Goal: Information Seeking & Learning: Learn about a topic

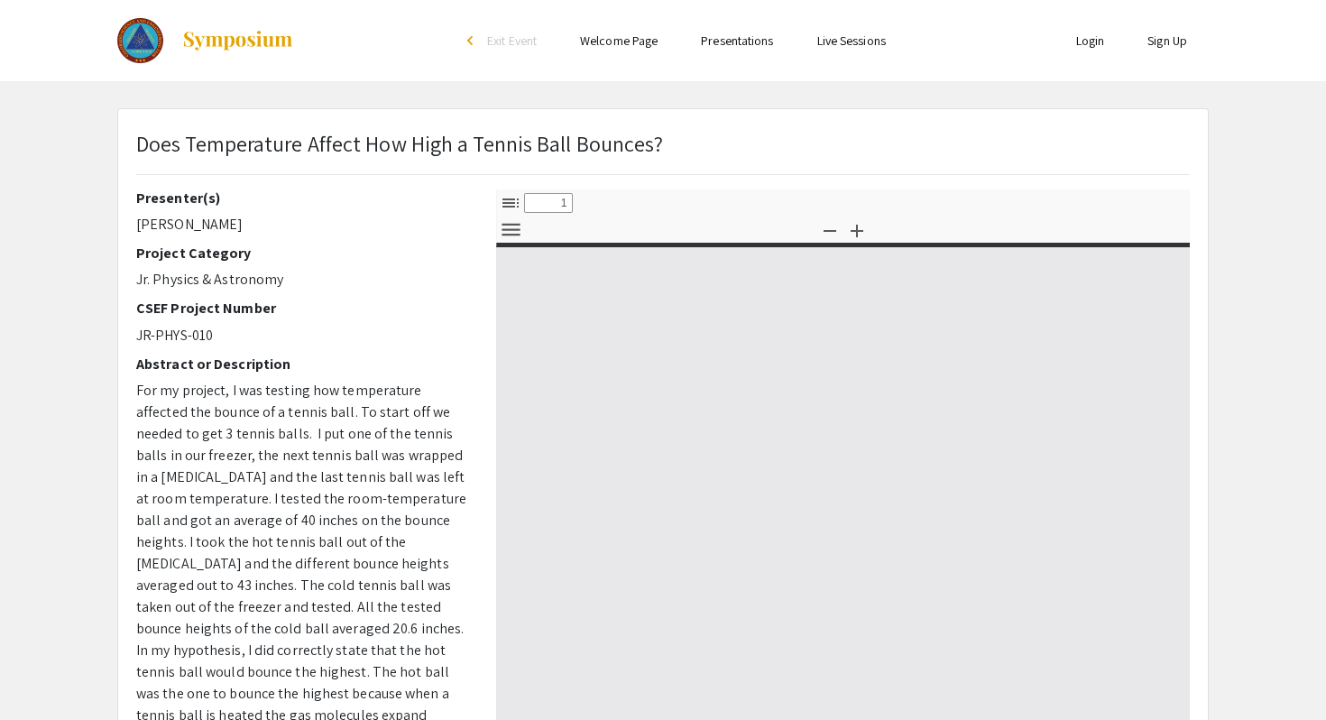
select select "custom"
type input "0"
select select "custom"
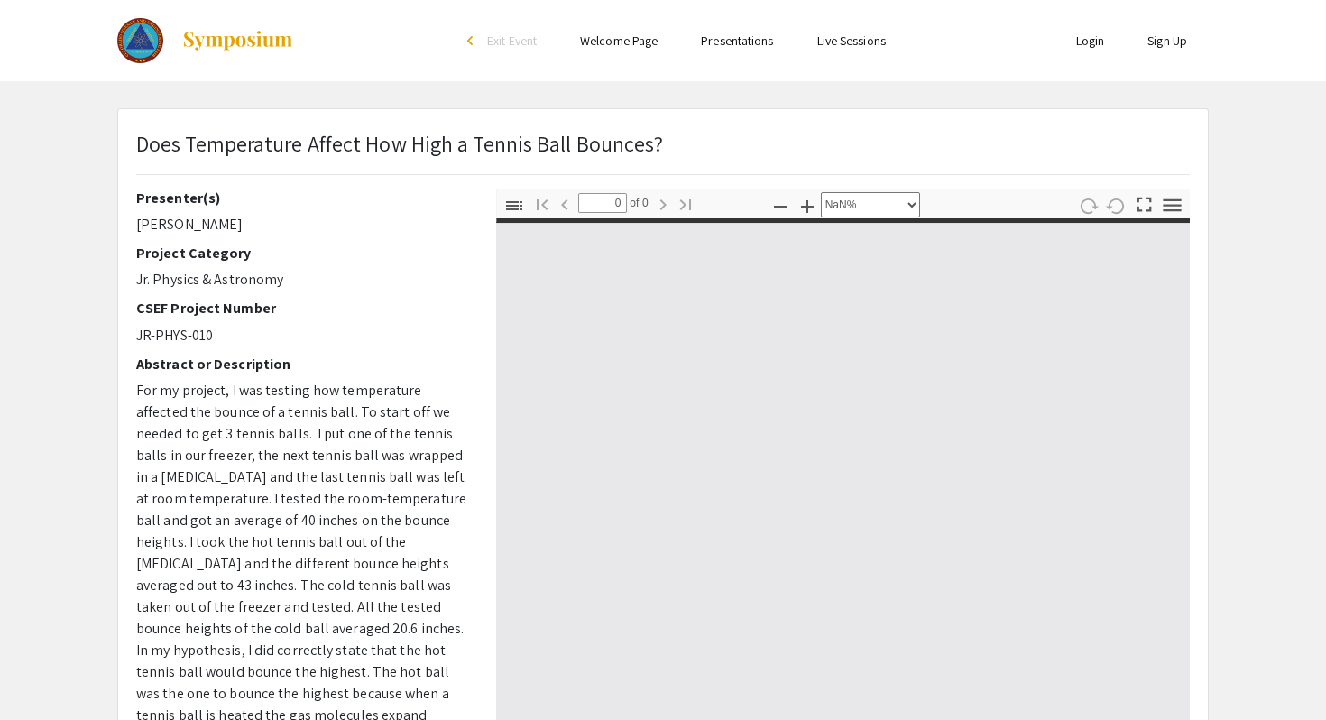
type input "1"
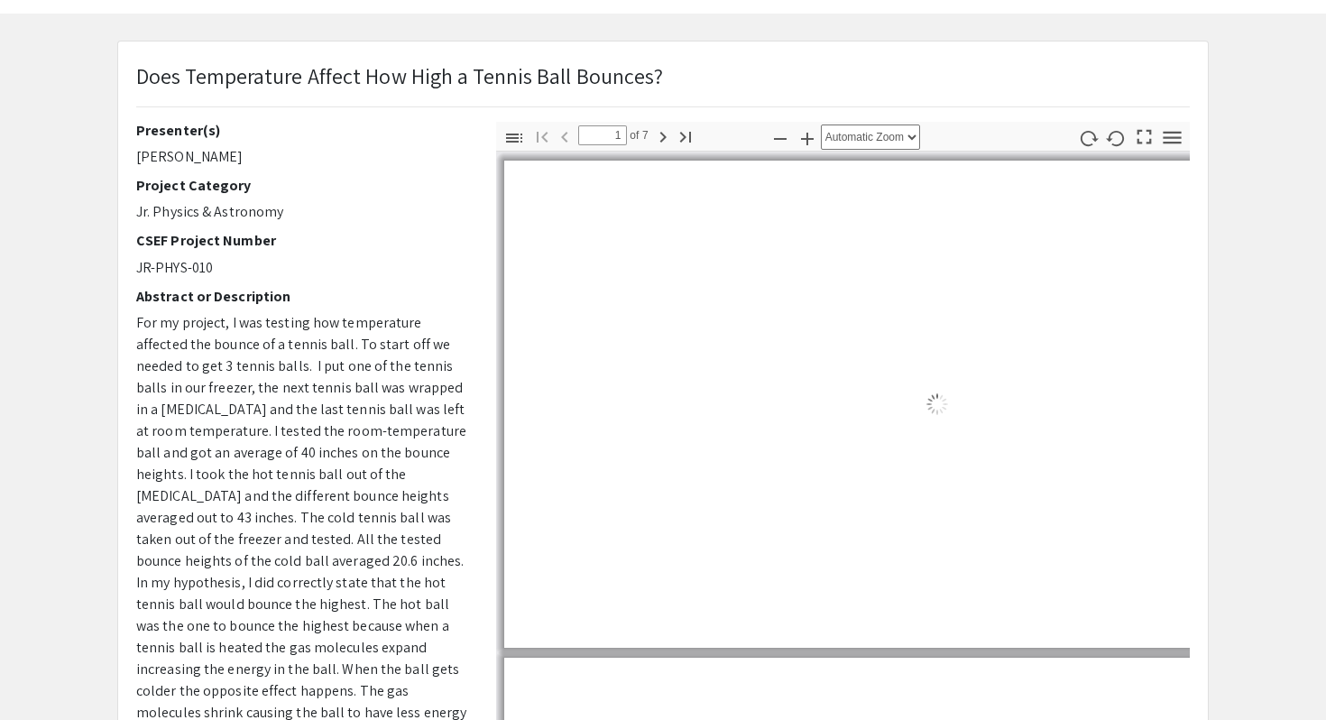
select select "auto"
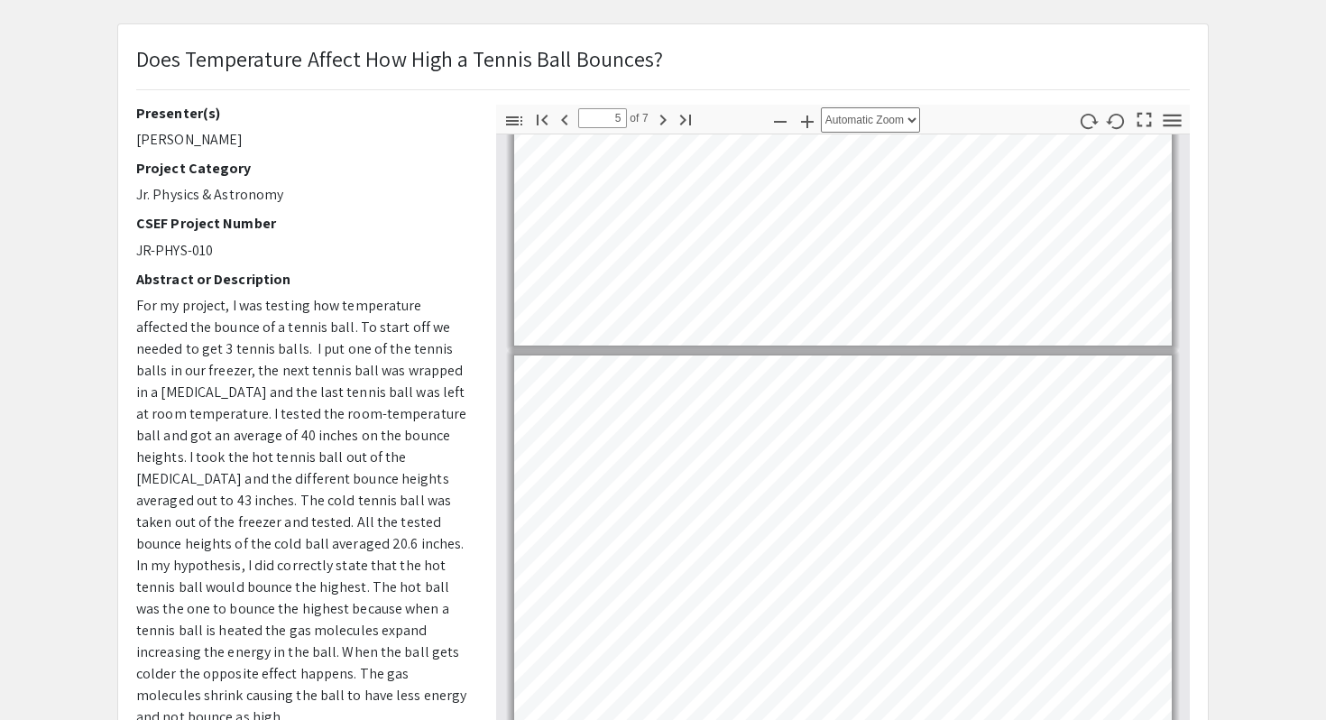
scroll to position [1301, 0]
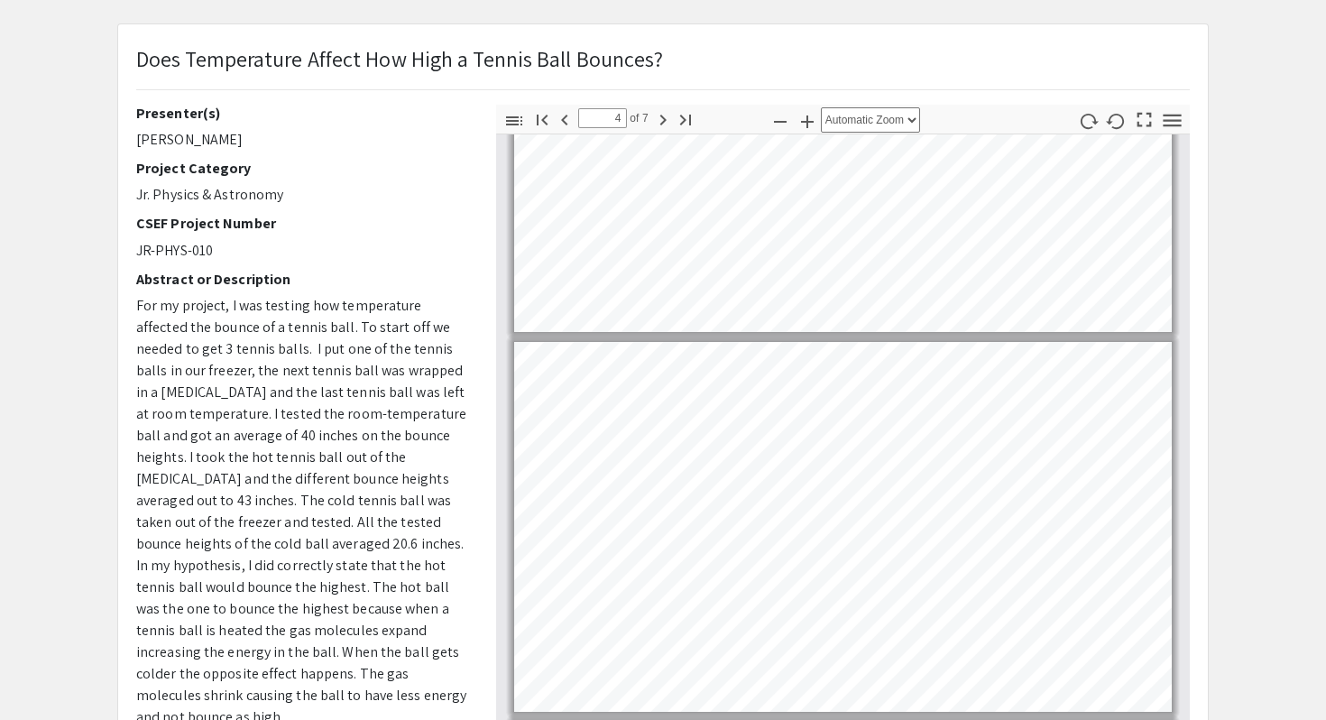
type input "3"
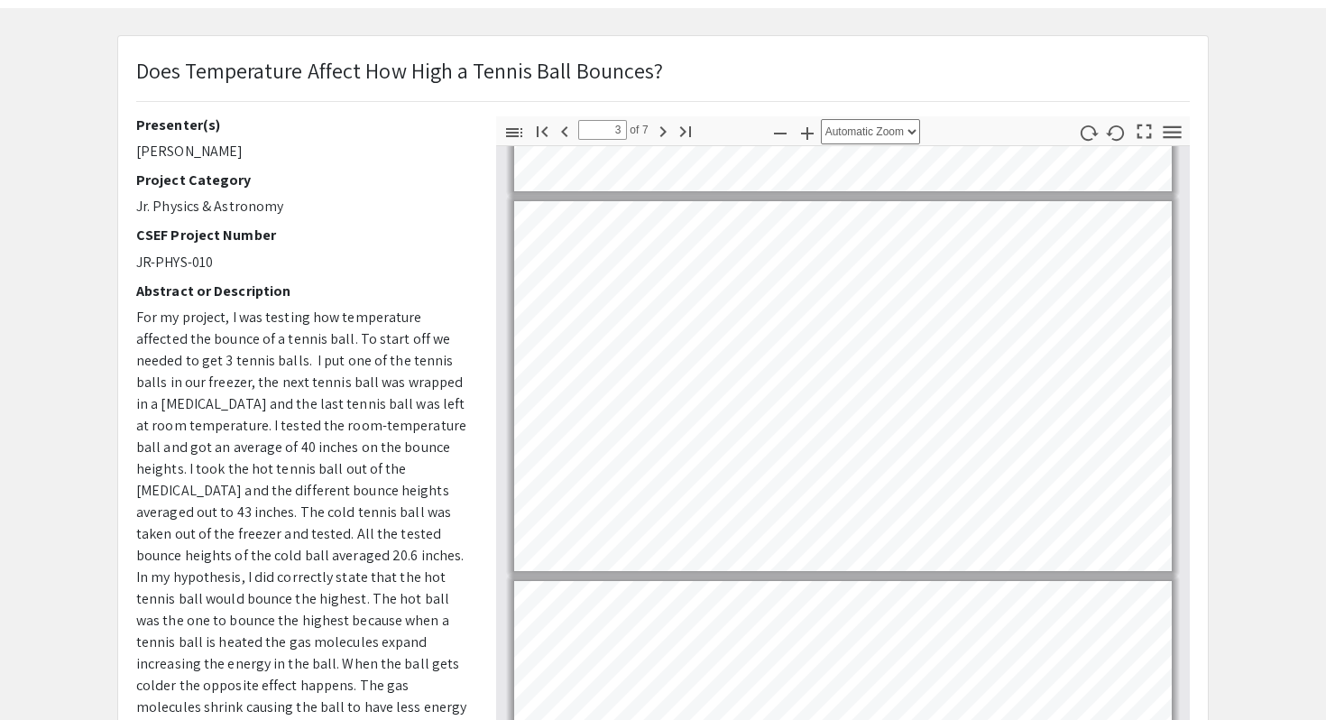
scroll to position [64, 0]
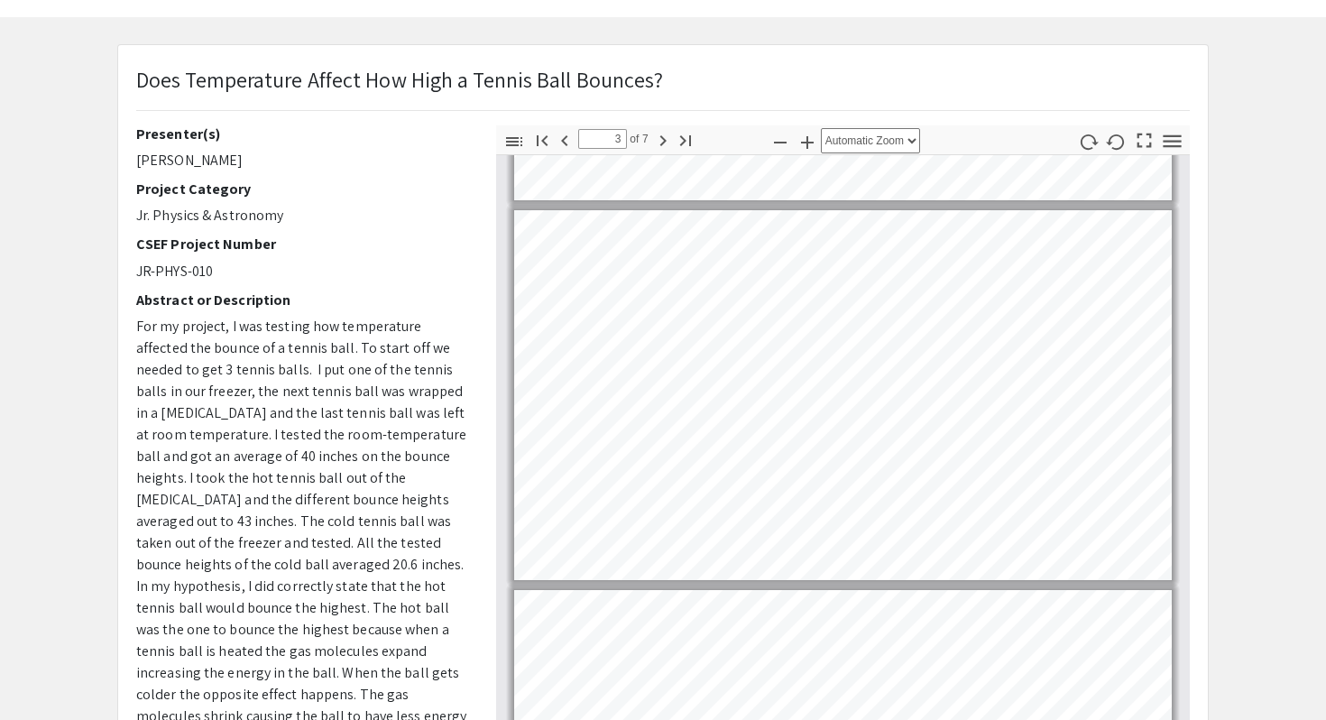
select select "page-width"
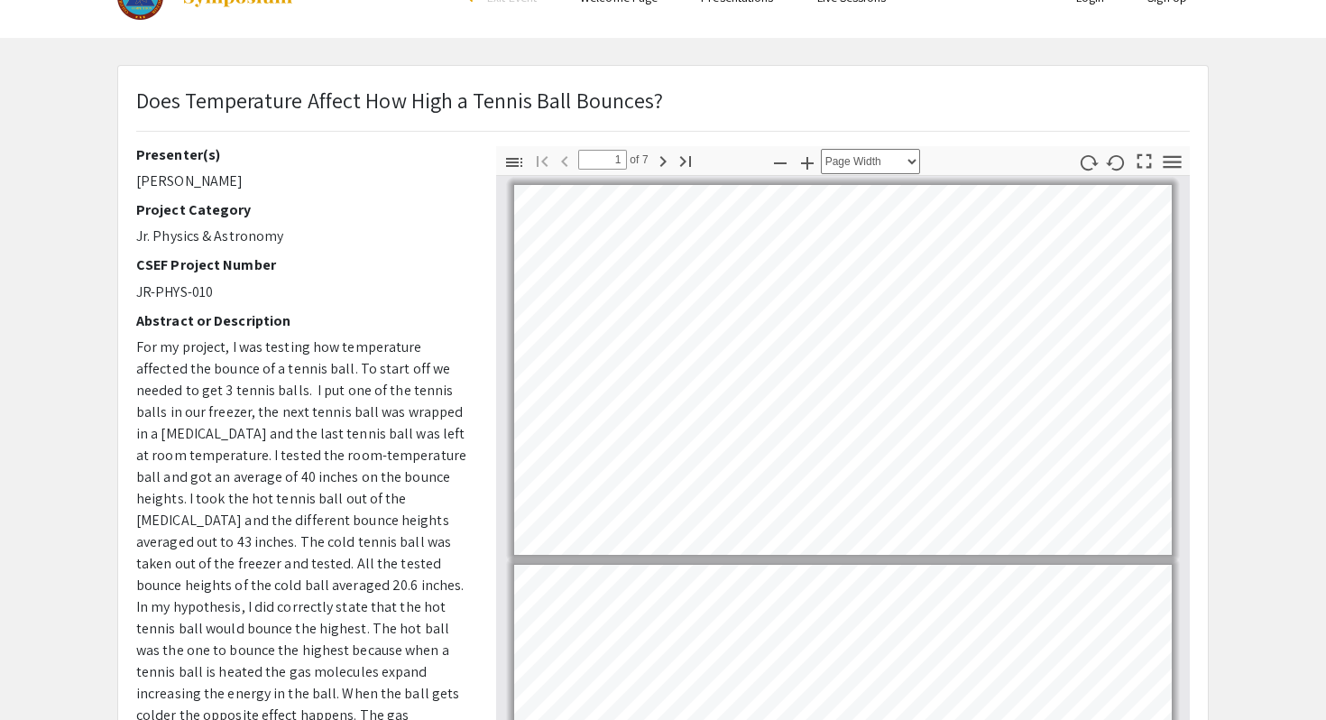
scroll to position [0, 0]
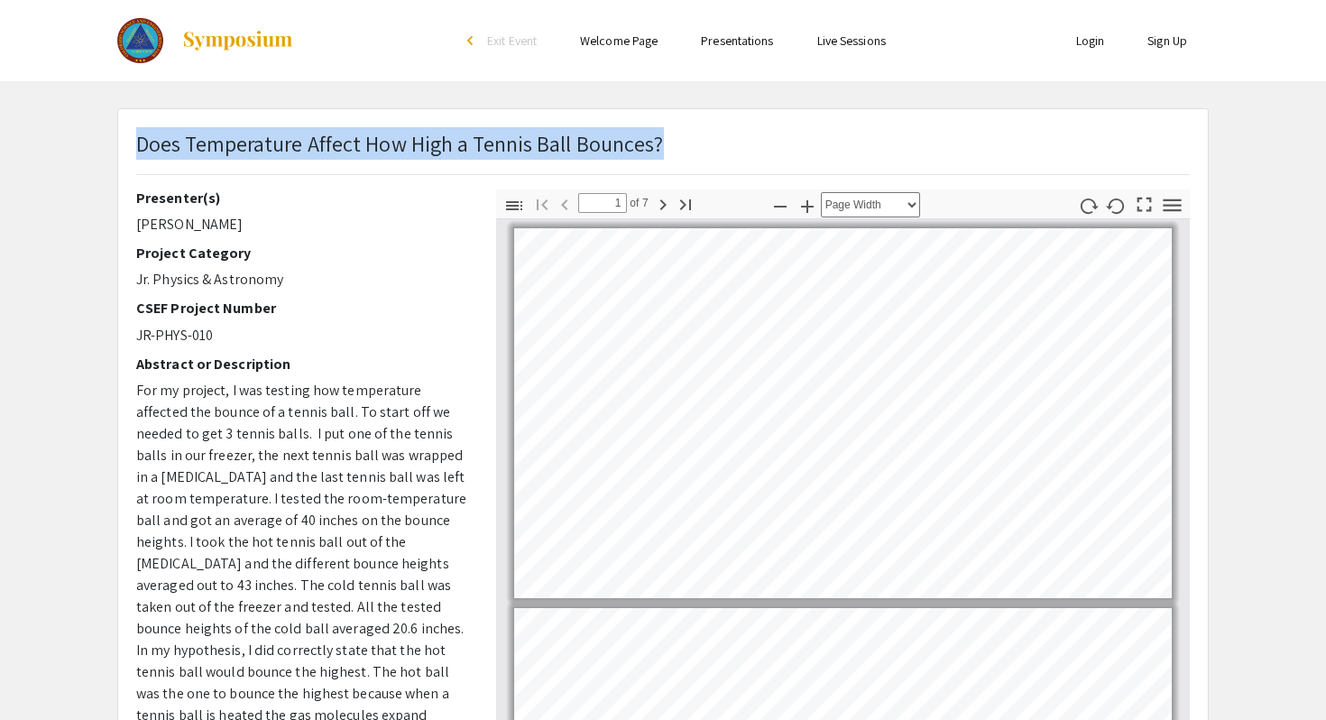
drag, startPoint x: 715, startPoint y: 150, endPoint x: 139, endPoint y: 136, distance: 576.6
click at [139, 136] on div "Does Temperature Affect How High a Tennis Ball Bounces?" at bounding box center [663, 158] width 1081 height 62
copy p "Does Temperature Affect How High a Tennis Ball Bounces?"
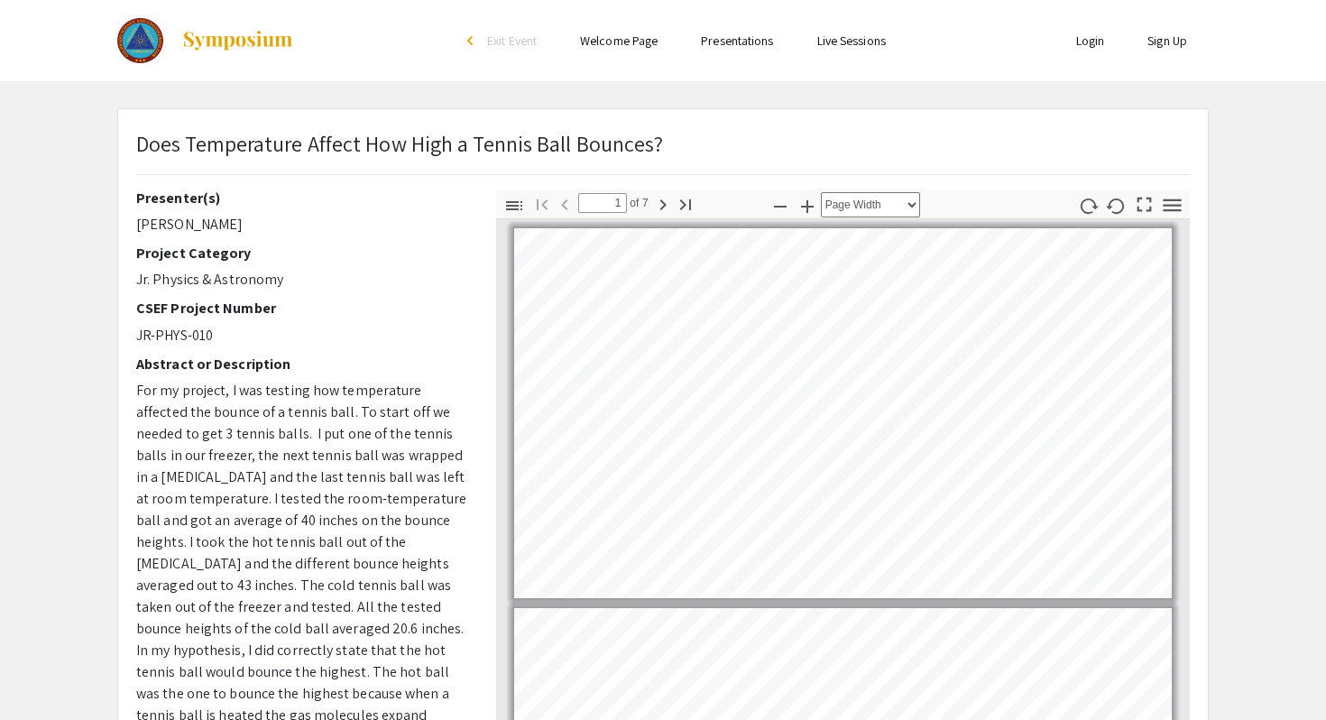
drag, startPoint x: 318, startPoint y: 31, endPoint x: 212, endPoint y: 25, distance: 105.7
click at [212, 25] on div at bounding box center [297, 40] width 360 height 81
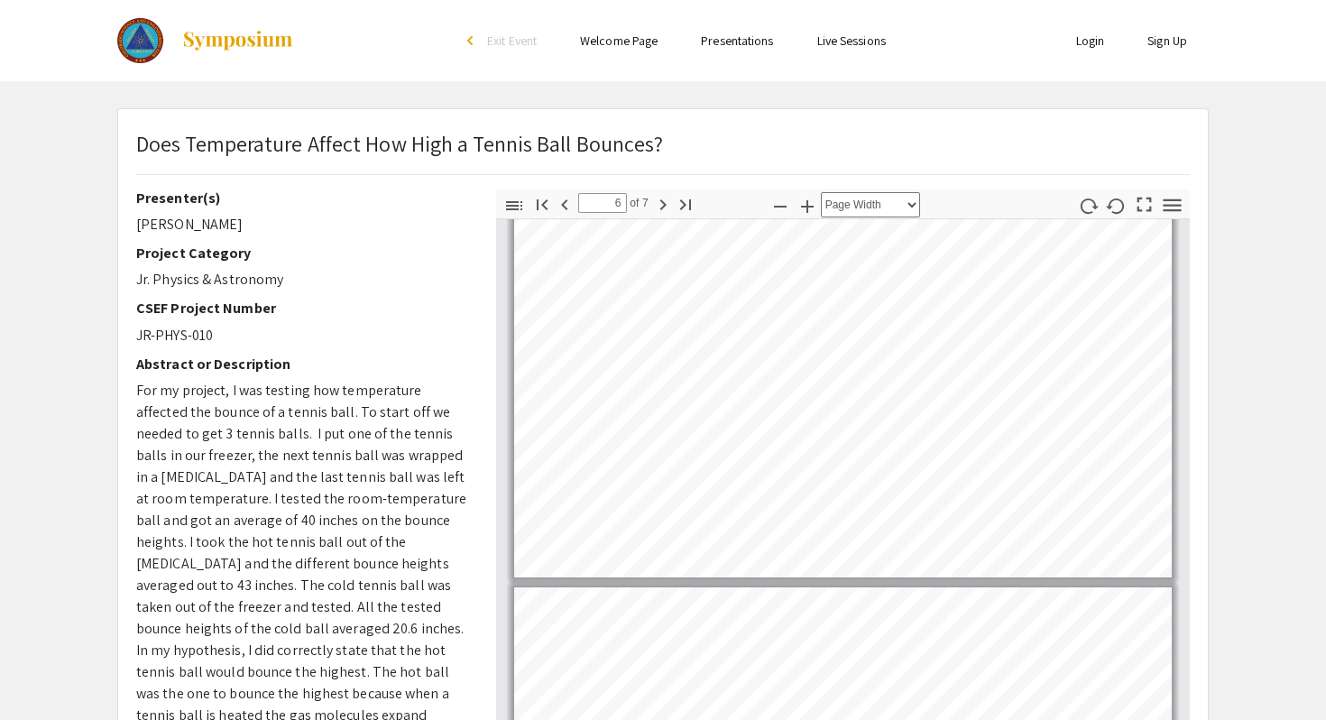
type input "7"
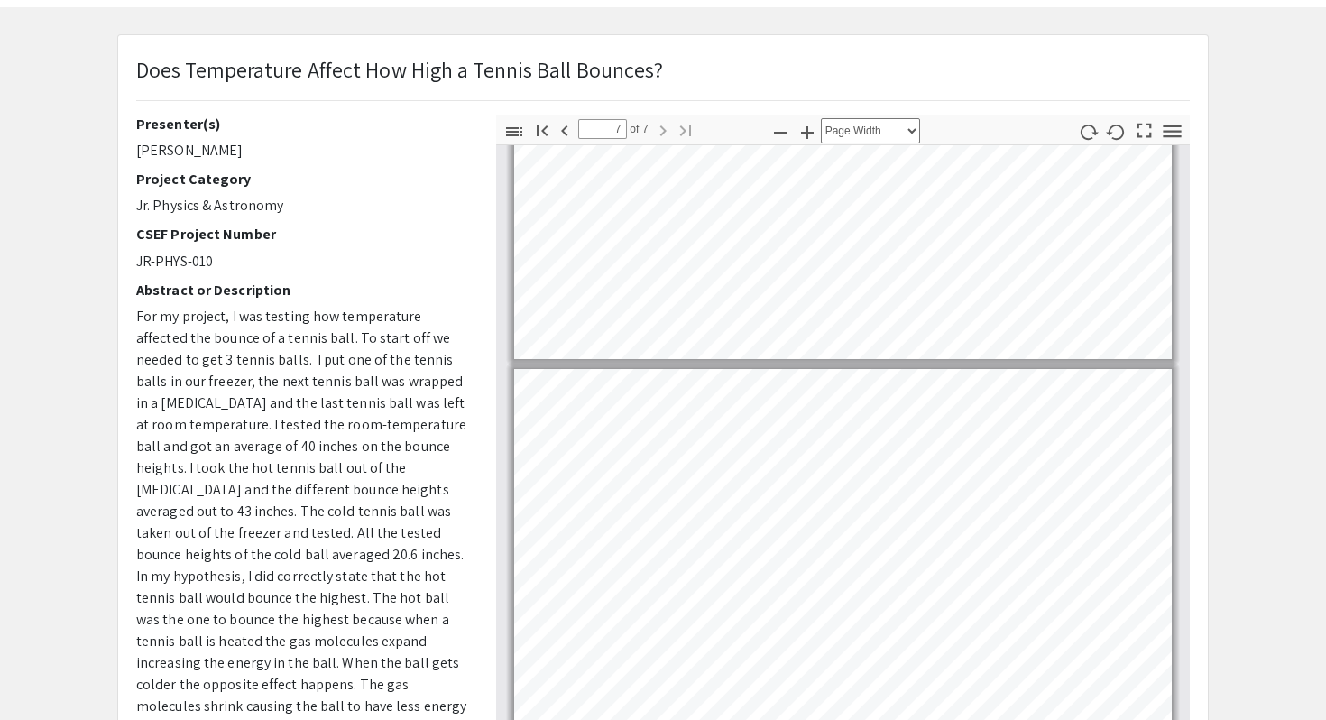
scroll to position [78, 0]
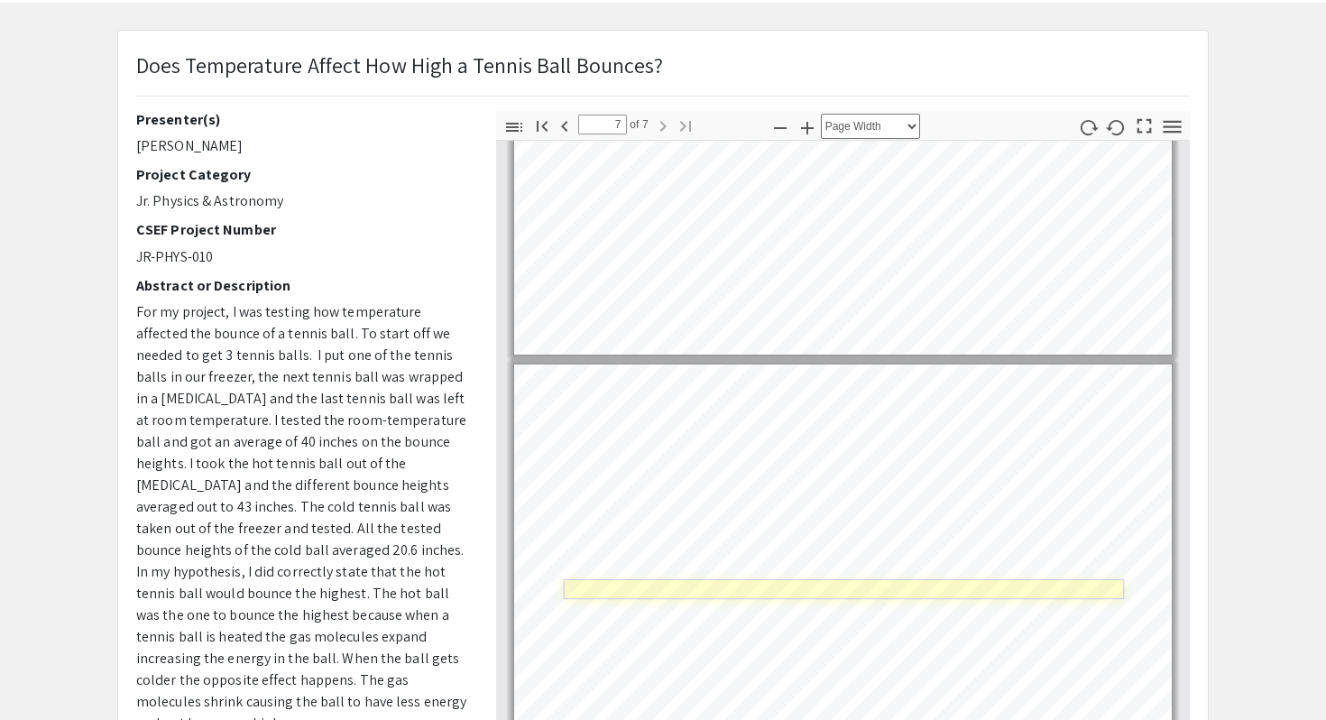
click at [711, 597] on link "Page 7" at bounding box center [844, 589] width 561 height 20
click at [668, 591] on link "Page 7" at bounding box center [844, 589] width 561 height 20
